Goal: Transaction & Acquisition: Purchase product/service

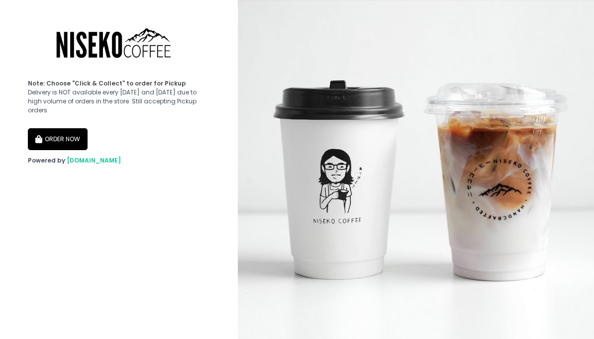
click at [70, 132] on button "ORDER NOW" at bounding box center [58, 139] width 60 height 22
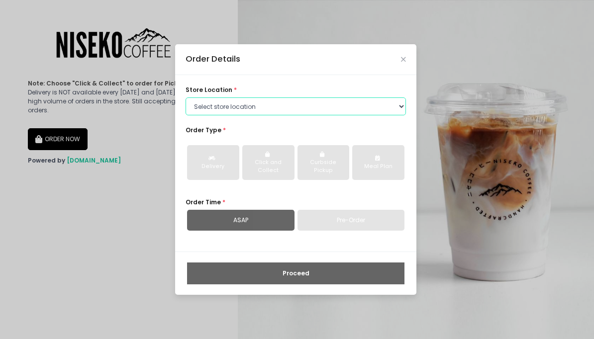
click at [244, 114] on select "Select store location Niseko Coffee Greenhills Niseko Coffee Alabang Town Center" at bounding box center [295, 106] width 220 height 18
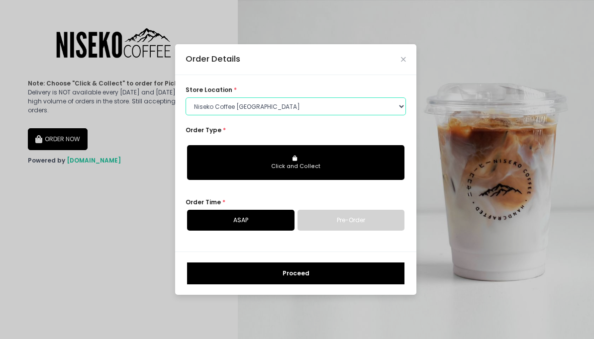
click at [333, 107] on select "Select store location Niseko Coffee Greenhills Niseko Coffee Alabang Town Center" at bounding box center [295, 106] width 220 height 18
select select "645a039fd957f8b56cab6e88"
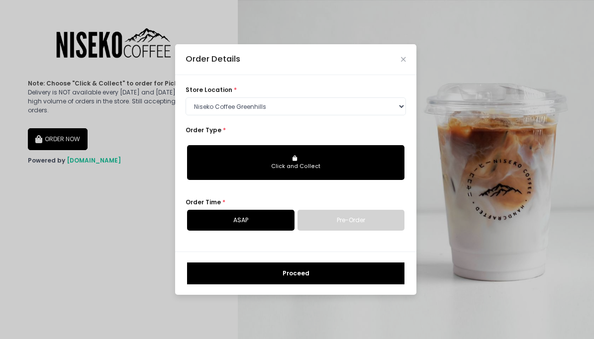
click at [311, 165] on div "Click and Collect" at bounding box center [295, 167] width 204 height 8
click at [265, 222] on link "ASAP" at bounding box center [240, 220] width 107 height 21
click at [315, 281] on button "Proceed" at bounding box center [295, 274] width 217 height 22
